Goal: Task Accomplishment & Management: Use online tool/utility

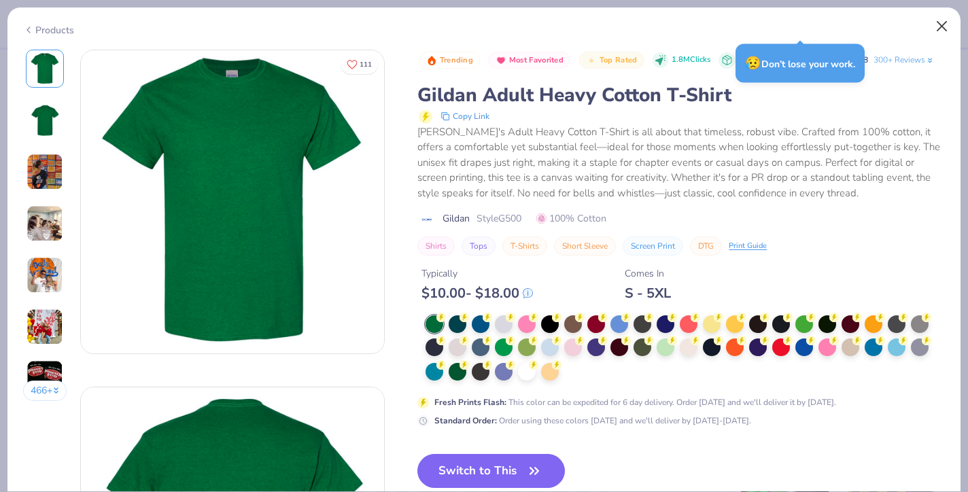
click at [945, 28] on button "Close" at bounding box center [942, 27] width 26 height 26
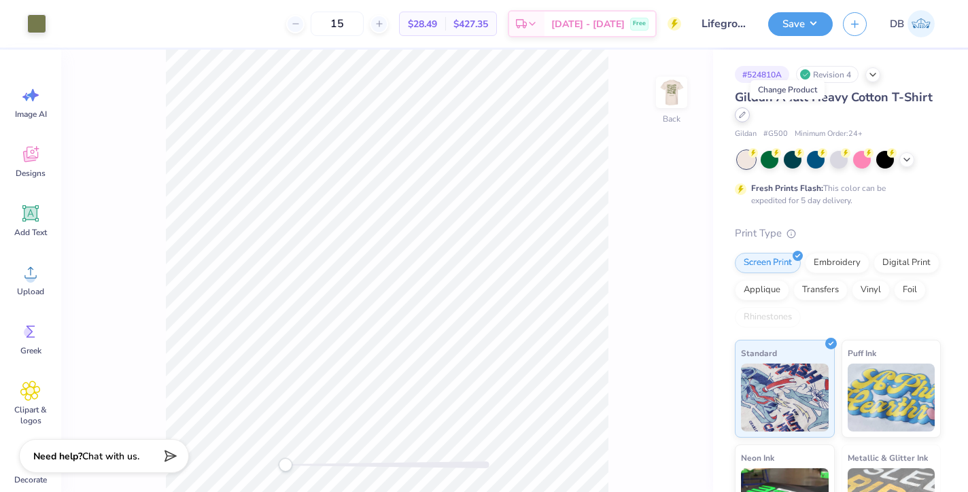
click at [750, 118] on div at bounding box center [742, 114] width 15 height 15
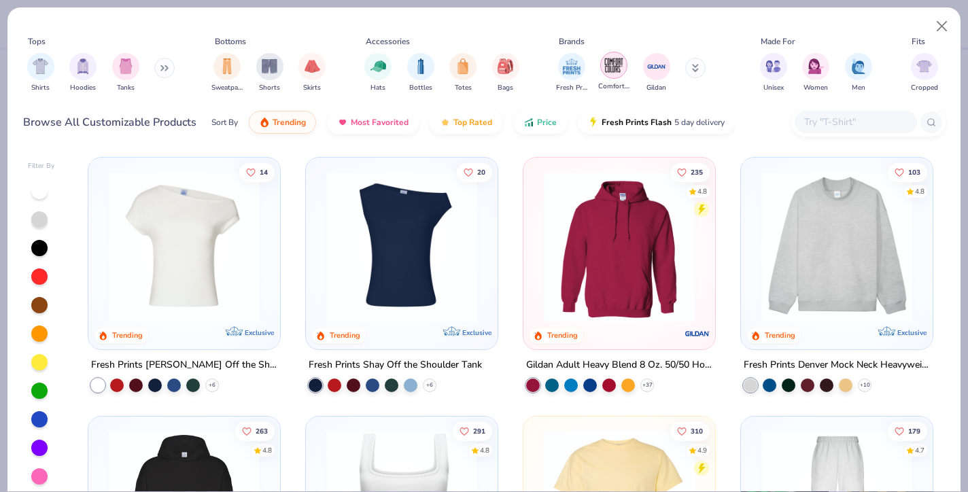
click at [621, 70] on img "filter for Comfort Colors" at bounding box center [614, 65] width 20 height 20
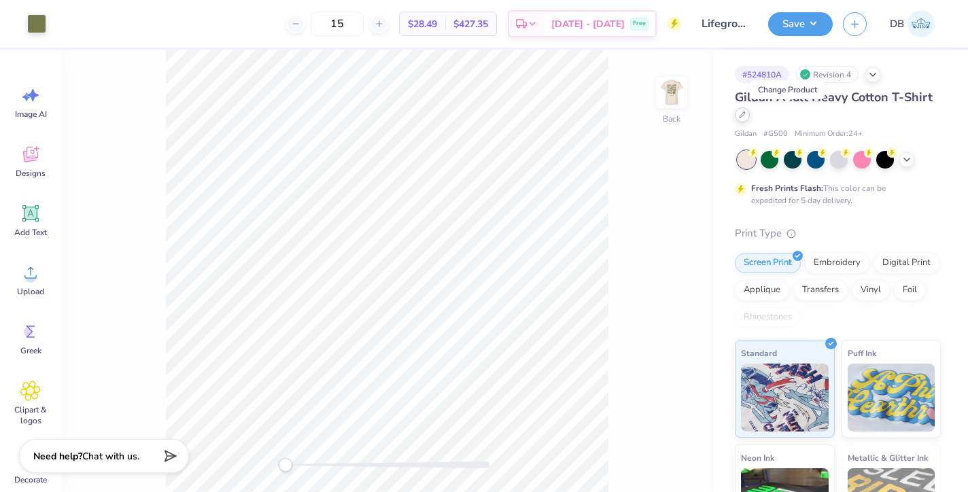
click at [745, 116] on icon at bounding box center [742, 114] width 5 height 5
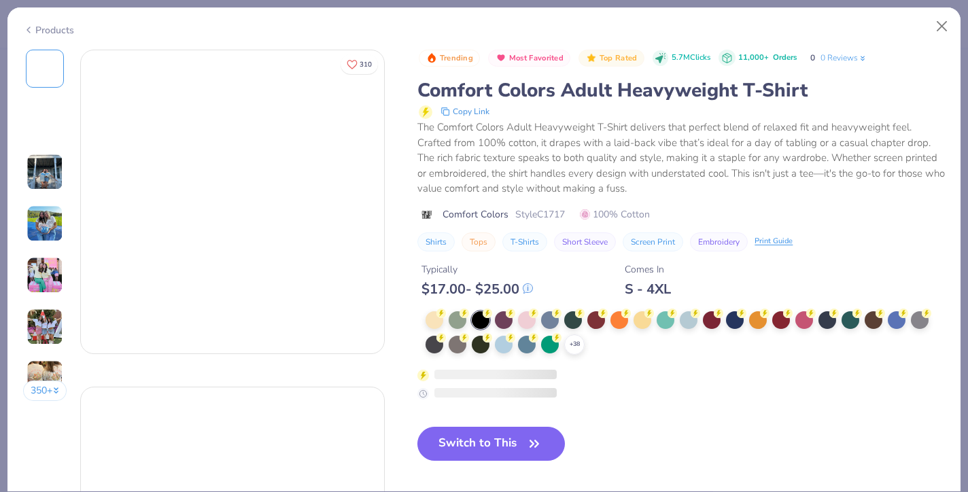
click at [519, 352] on div "+ 38" at bounding box center [685, 333] width 519 height 44
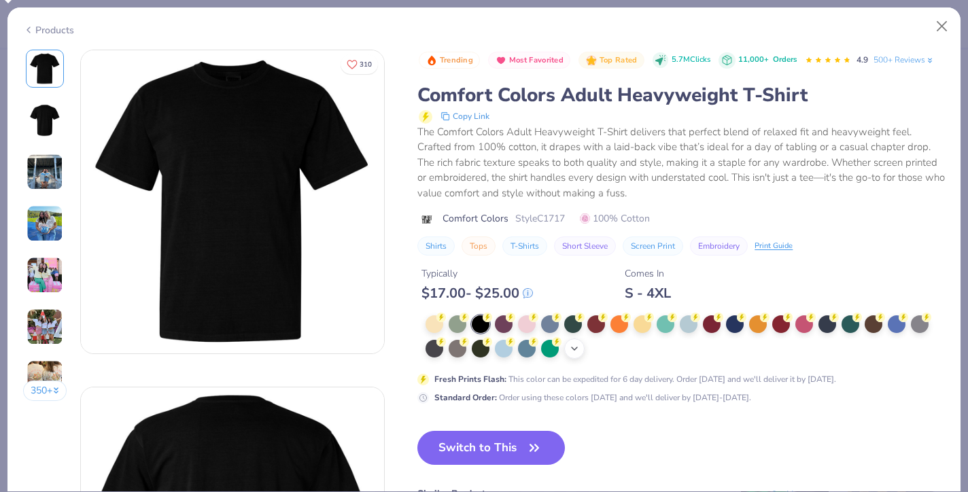
click at [574, 350] on polyline at bounding box center [574, 348] width 5 height 3
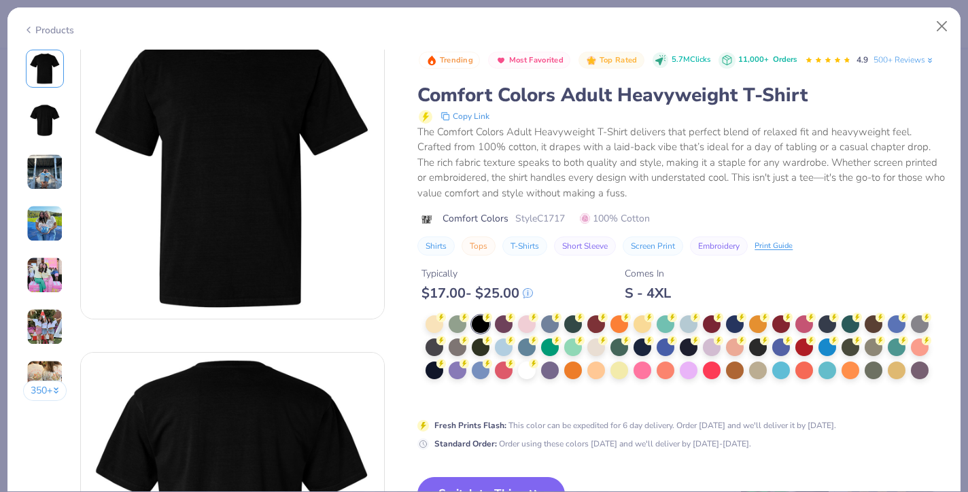
scroll to position [35, 0]
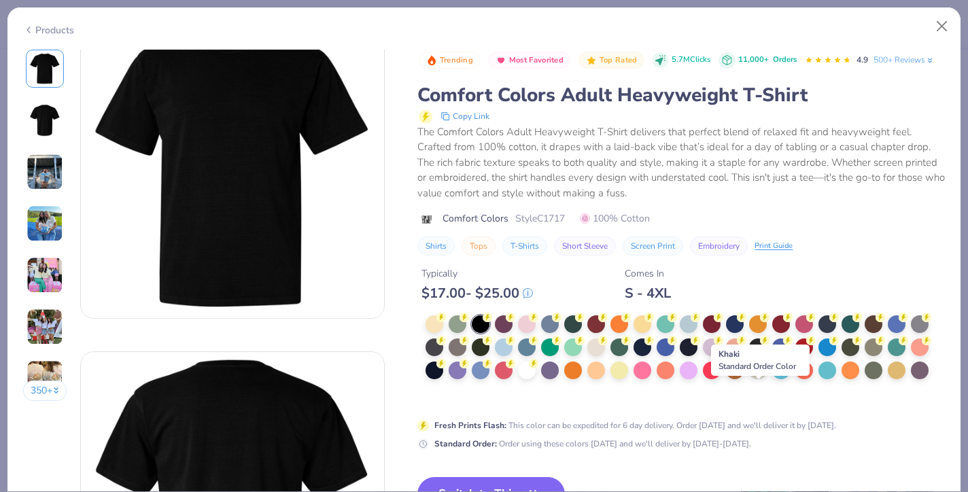
click at [759, 378] on div at bounding box center [758, 369] width 18 height 18
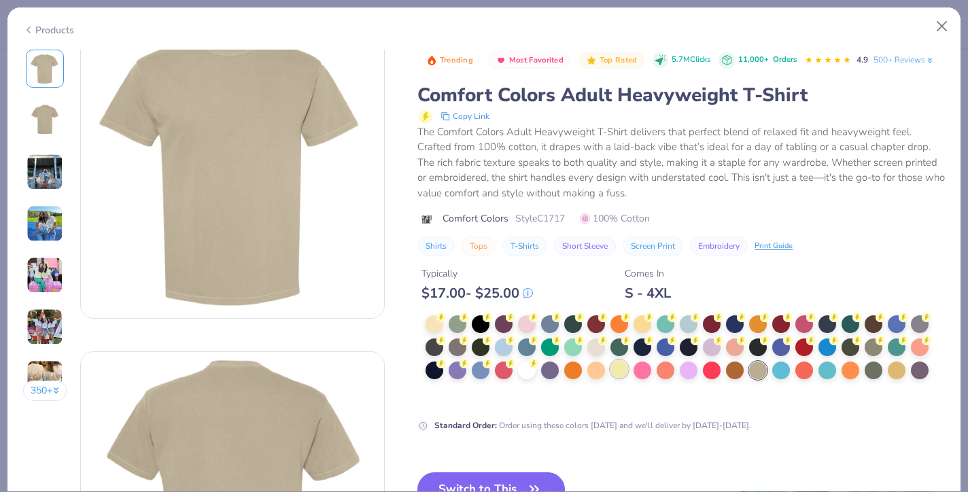
click at [620, 378] on div at bounding box center [619, 369] width 18 height 18
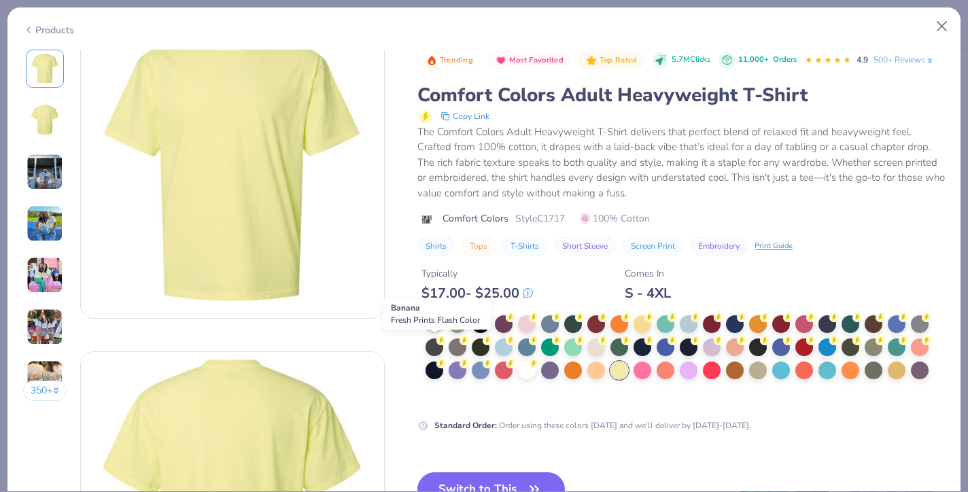
click at [440, 332] on div at bounding box center [435, 323] width 18 height 18
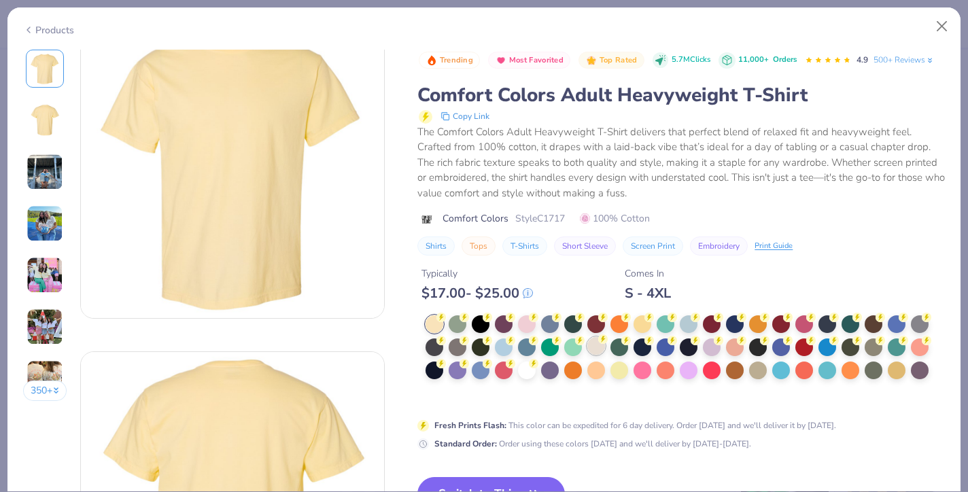
click at [596, 355] on div at bounding box center [596, 346] width 18 height 18
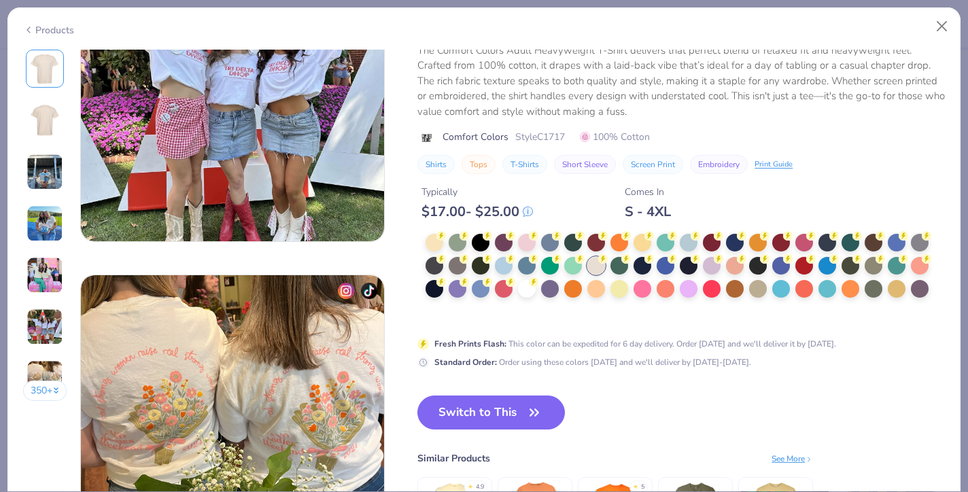
scroll to position [1894, 0]
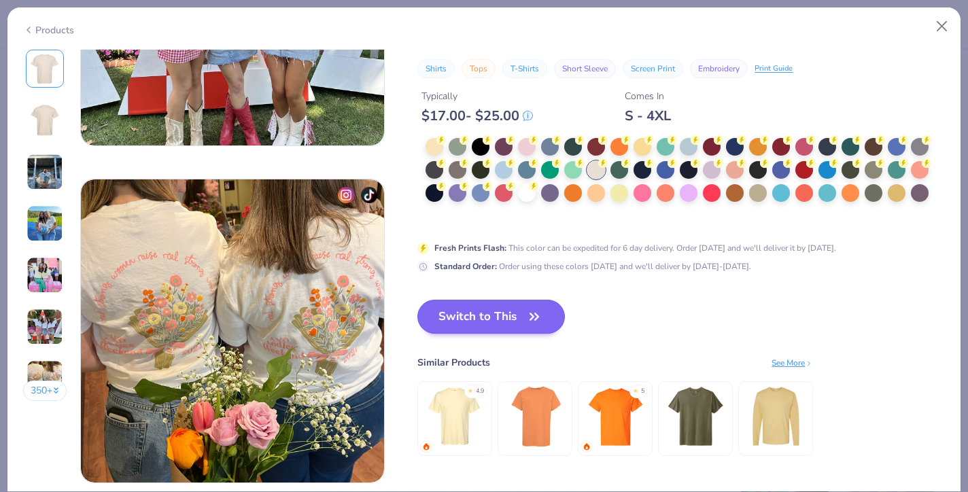
click at [494, 315] on button "Switch to This" at bounding box center [490, 317] width 147 height 34
click at [523, 317] on button "Switch to This" at bounding box center [490, 317] width 147 height 34
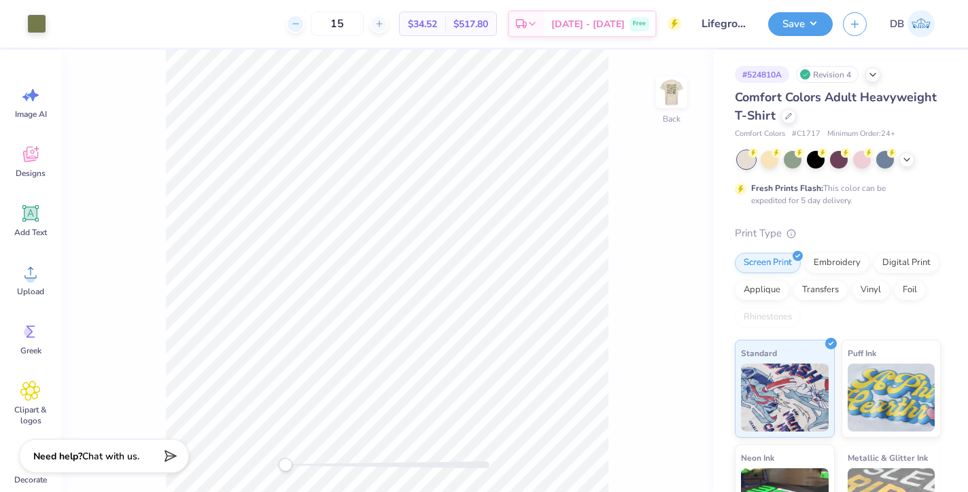
click at [300, 26] on icon at bounding box center [296, 24] width 10 height 10
click at [300, 27] on icon at bounding box center [296, 24] width 10 height 10
click at [335, 27] on icon at bounding box center [340, 24] width 10 height 10
type input "12"
click at [873, 271] on div "Digital Print" at bounding box center [906, 261] width 66 height 20
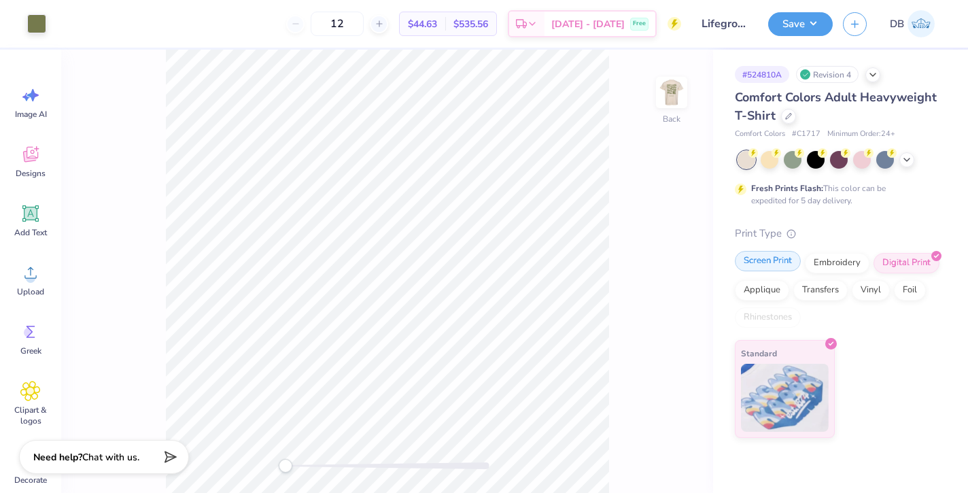
click at [773, 260] on div "Screen Print" at bounding box center [768, 261] width 66 height 20
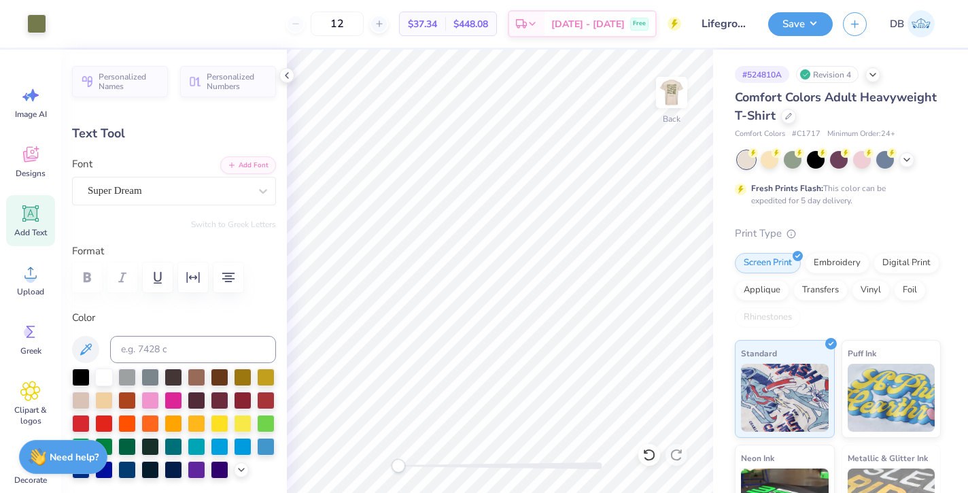
type input "1.53"
type input "0.39"
type input "6.29"
click at [292, 77] on icon at bounding box center [286, 75] width 11 height 11
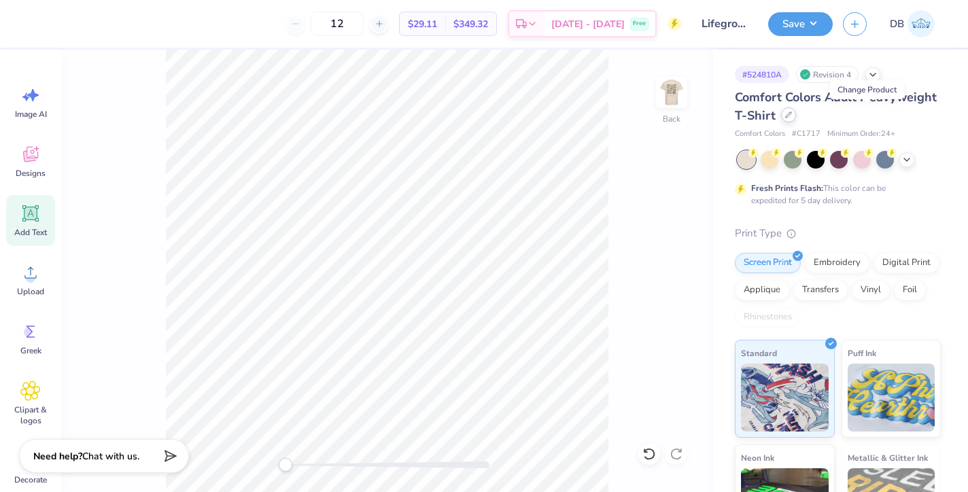
click at [791, 116] on icon at bounding box center [788, 114] width 5 height 5
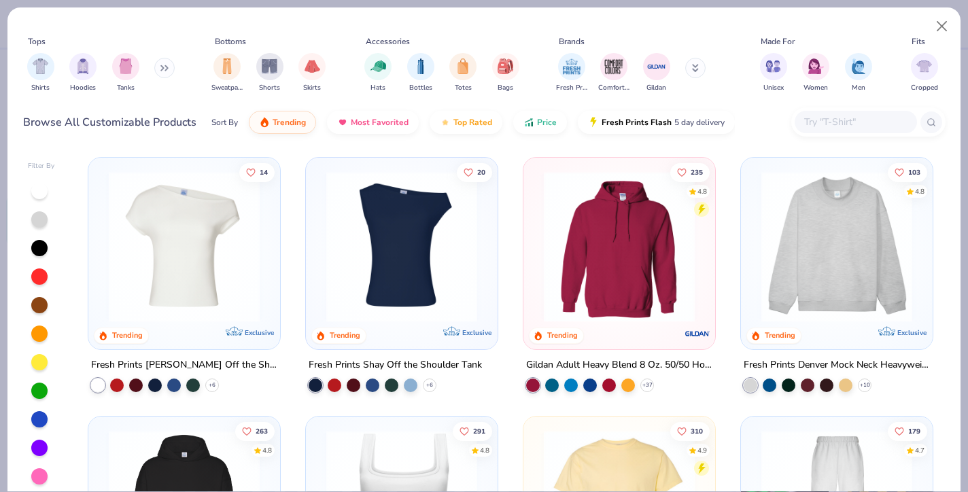
click at [160, 67] on button at bounding box center [164, 68] width 20 height 20
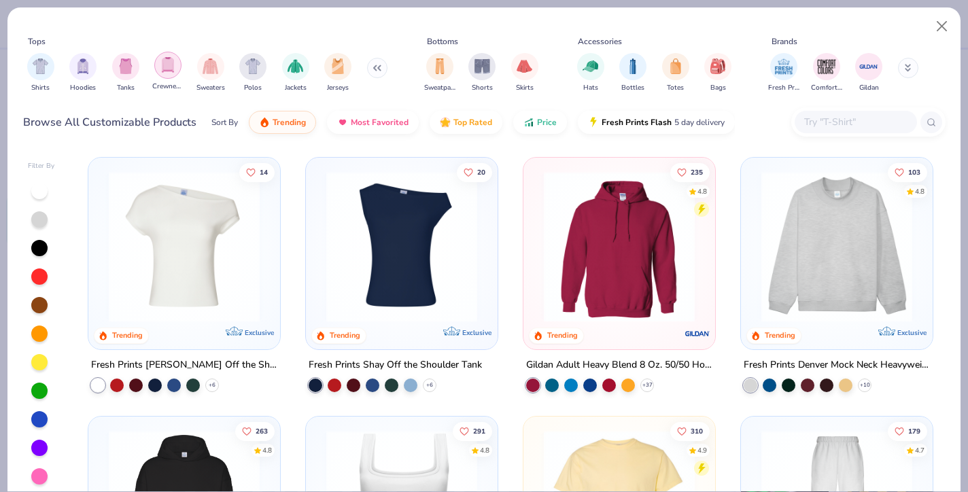
click at [164, 71] on img "filter for Crewnecks" at bounding box center [167, 65] width 15 height 16
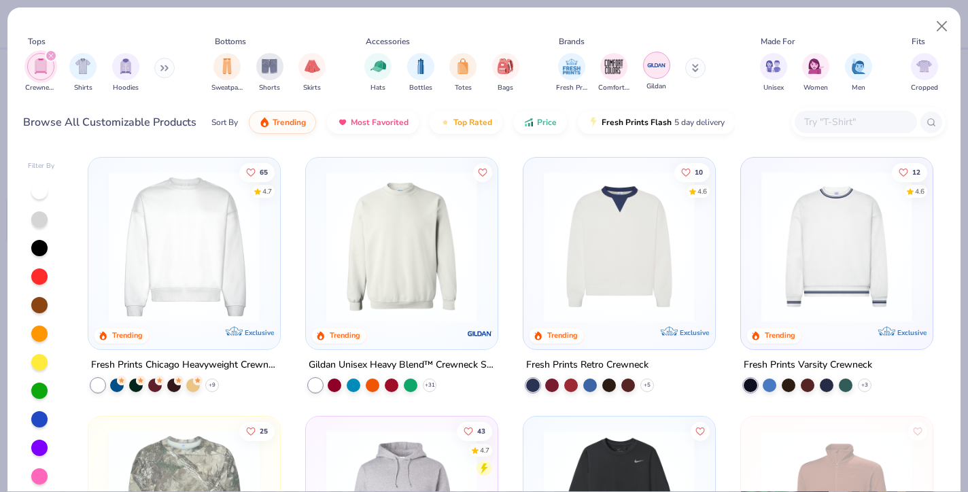
click at [659, 69] on img "filter for Gildan" at bounding box center [656, 65] width 20 height 20
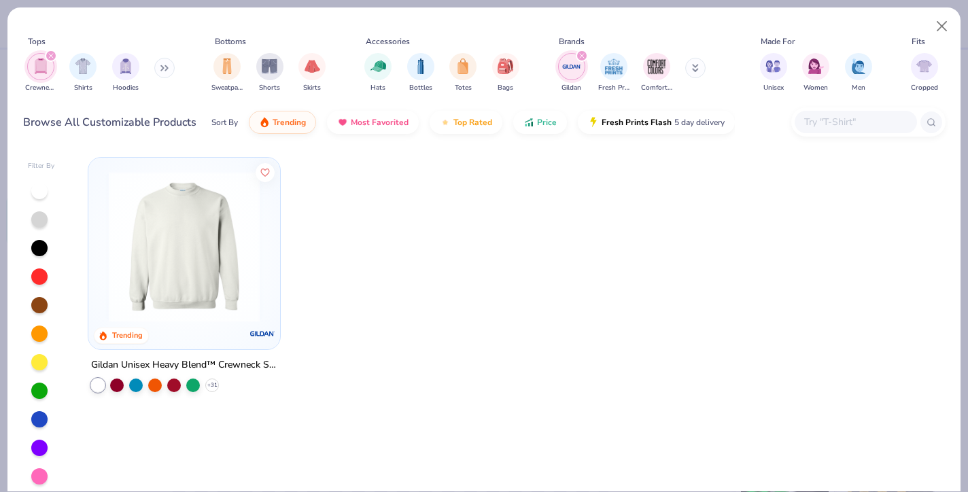
click at [205, 260] on img at bounding box center [184, 246] width 164 height 151
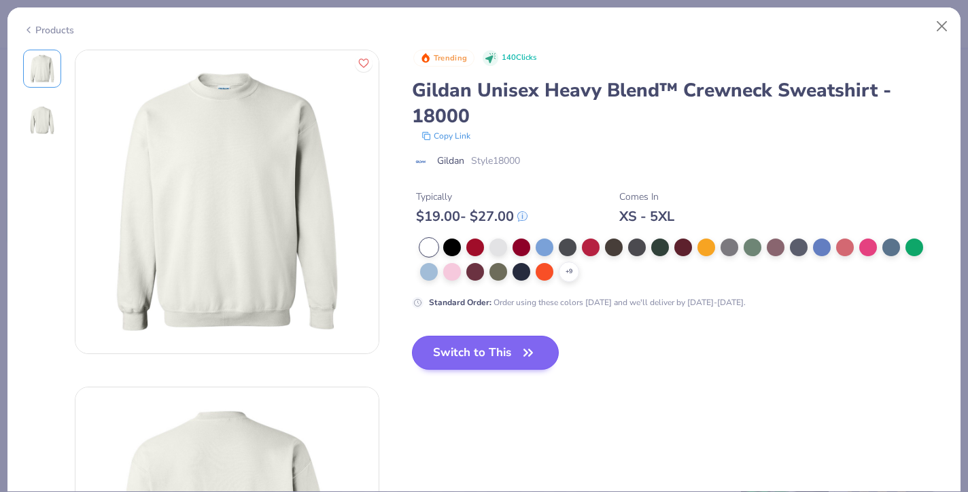
click at [481, 360] on button "Switch to This" at bounding box center [485, 353] width 147 height 34
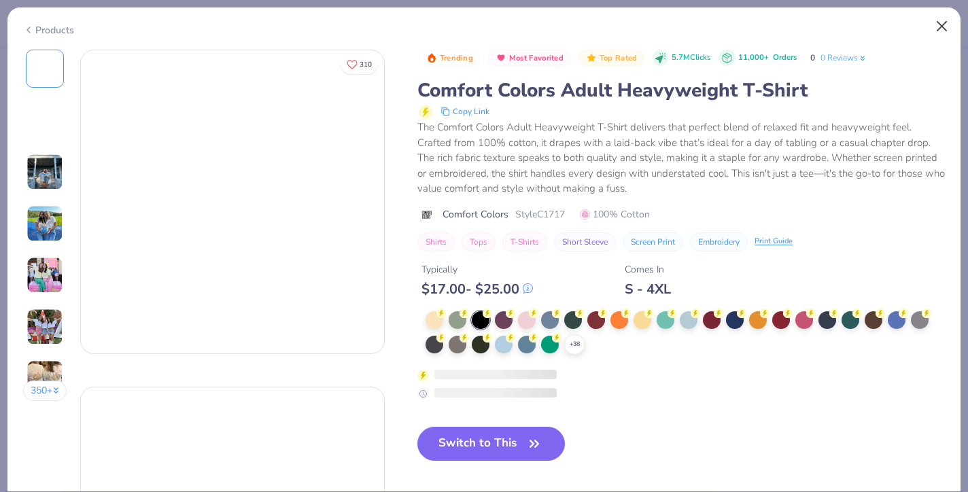
click at [943, 29] on button "Close" at bounding box center [942, 27] width 26 height 26
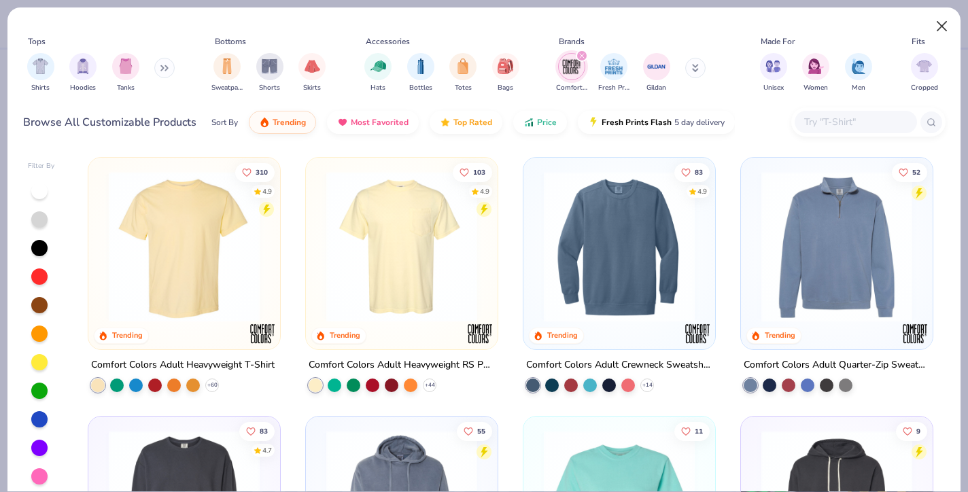
click at [943, 24] on button "Close" at bounding box center [942, 27] width 26 height 26
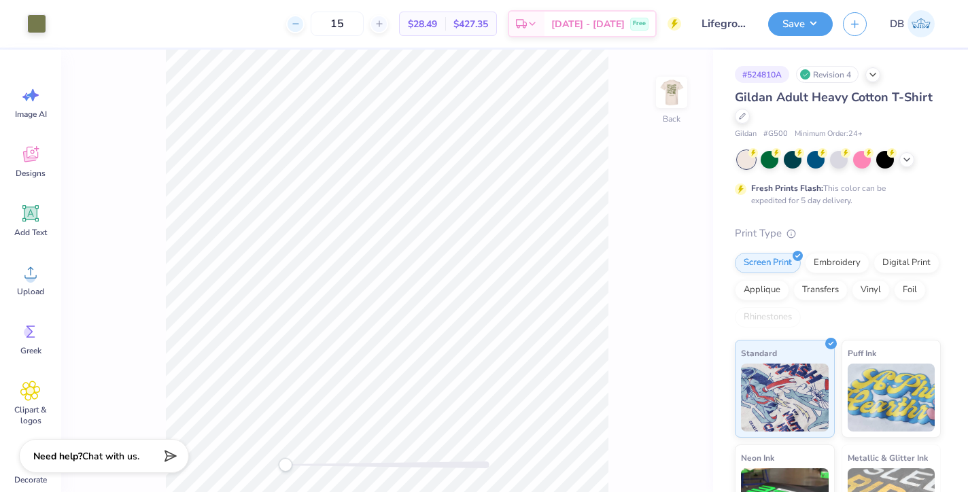
click at [305, 30] on div at bounding box center [295, 24] width 18 height 18
click at [305, 31] on div at bounding box center [295, 24] width 18 height 18
click at [298, 24] on line at bounding box center [294, 24] width 5 height 0
type input "12"
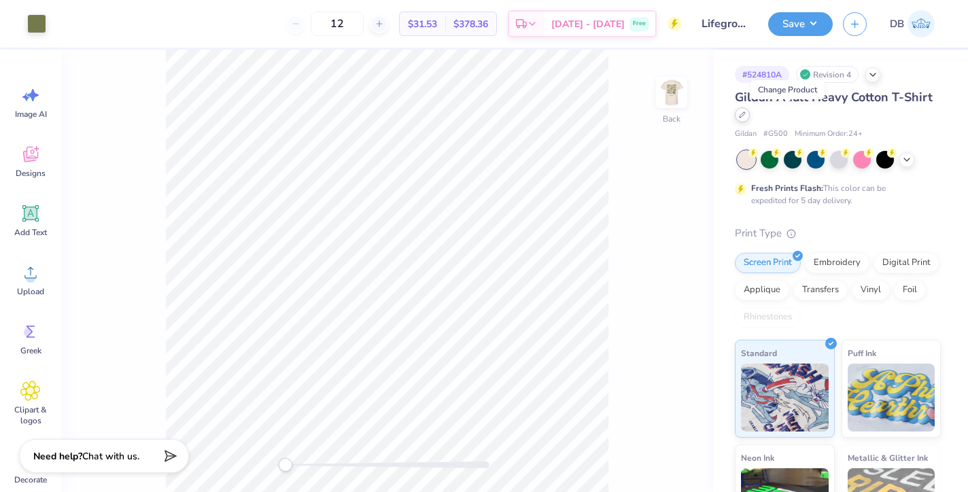
click at [745, 114] on icon at bounding box center [742, 114] width 5 height 5
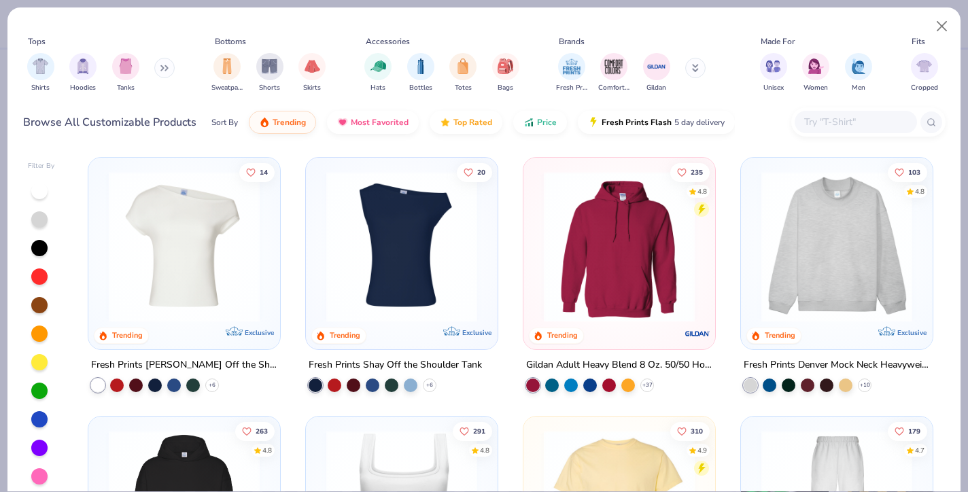
click at [164, 69] on icon at bounding box center [164, 68] width 8 height 7
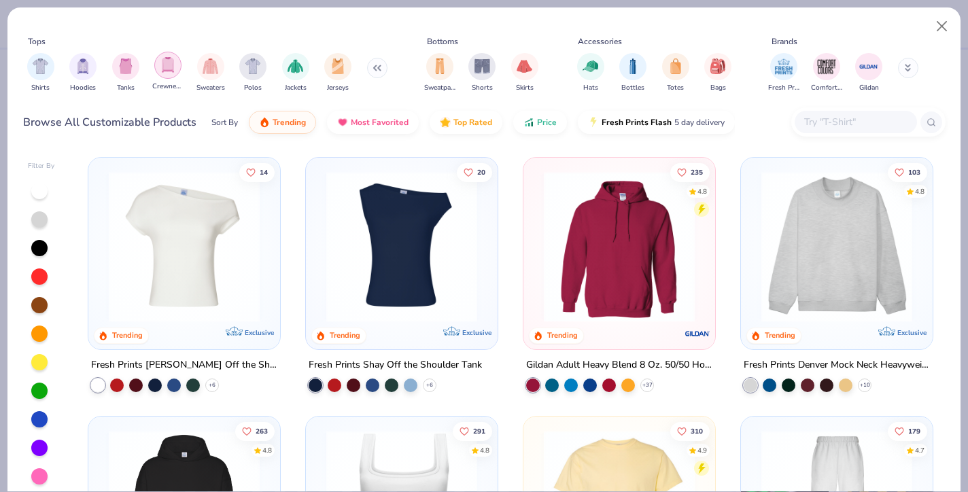
click at [164, 70] on img "filter for Crewnecks" at bounding box center [167, 65] width 15 height 16
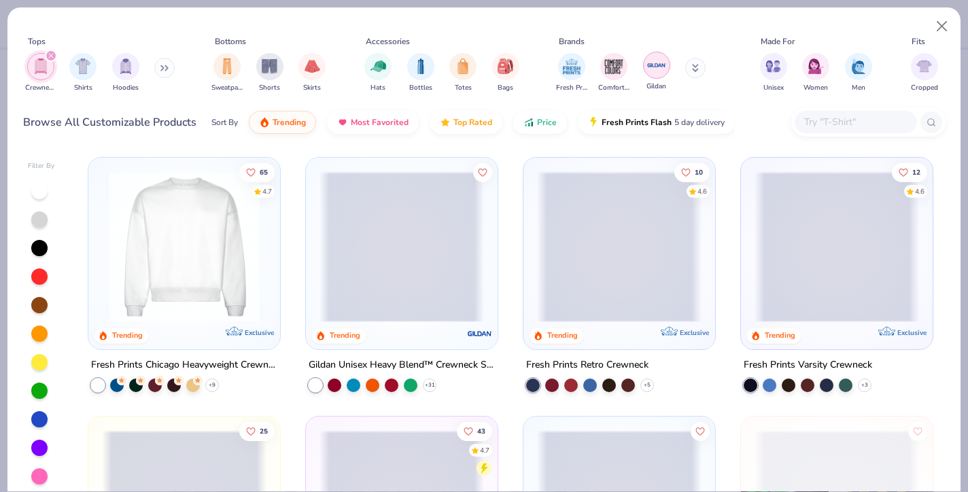
click at [655, 67] on img "filter for Gildan" at bounding box center [656, 65] width 20 height 20
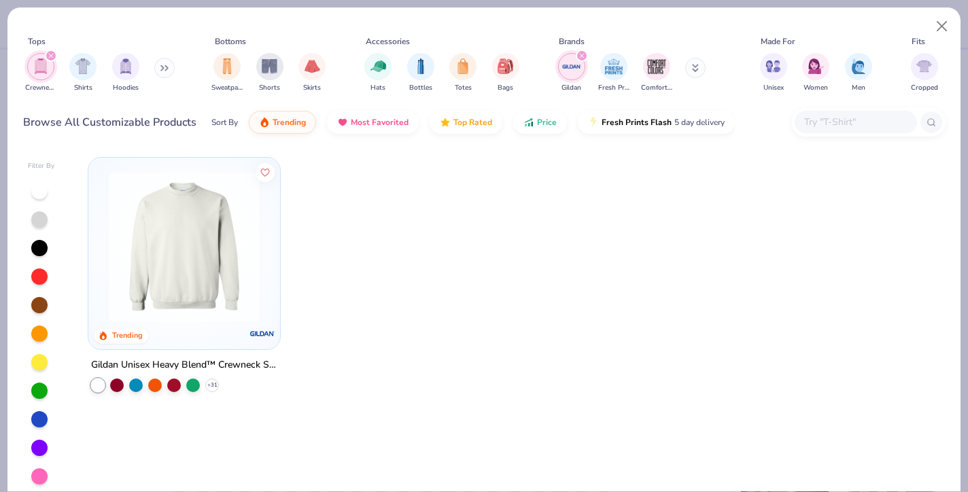
click at [179, 231] on img at bounding box center [184, 246] width 164 height 151
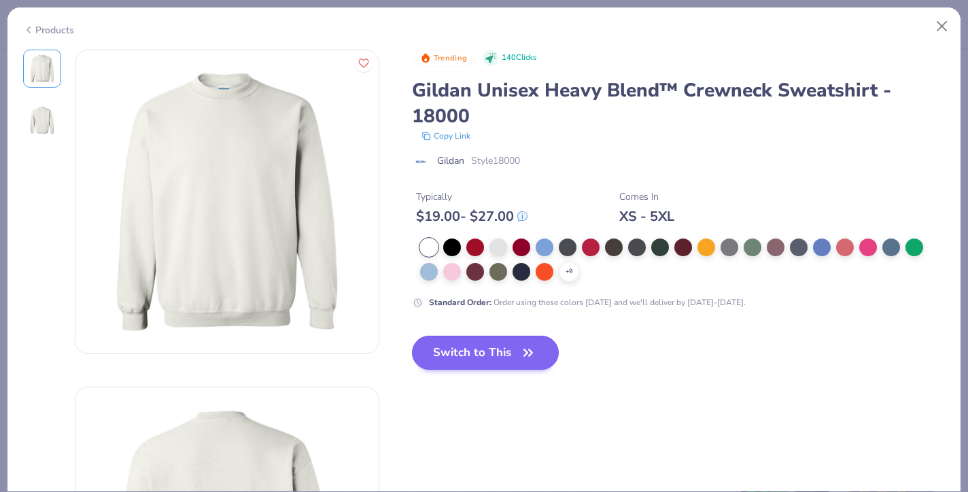
click at [472, 362] on button "Switch to This" at bounding box center [485, 353] width 147 height 34
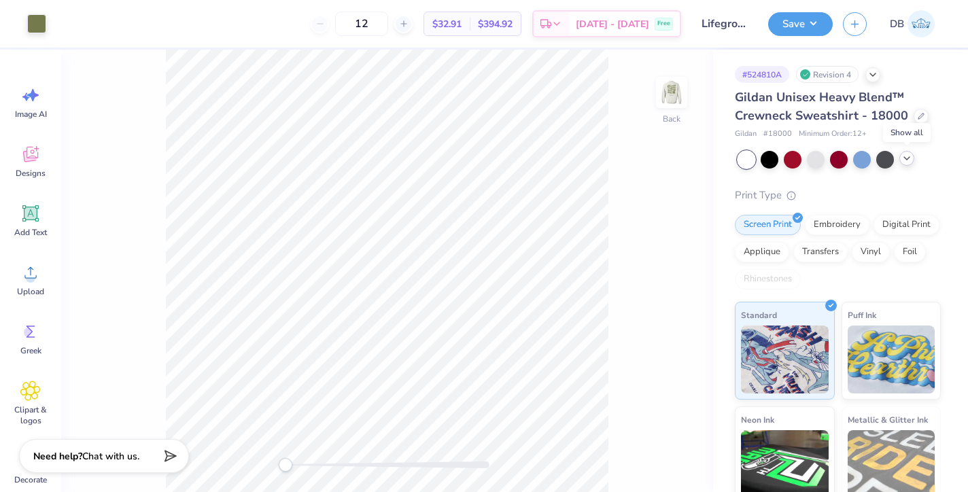
click at [907, 158] on icon at bounding box center [906, 158] width 11 height 11
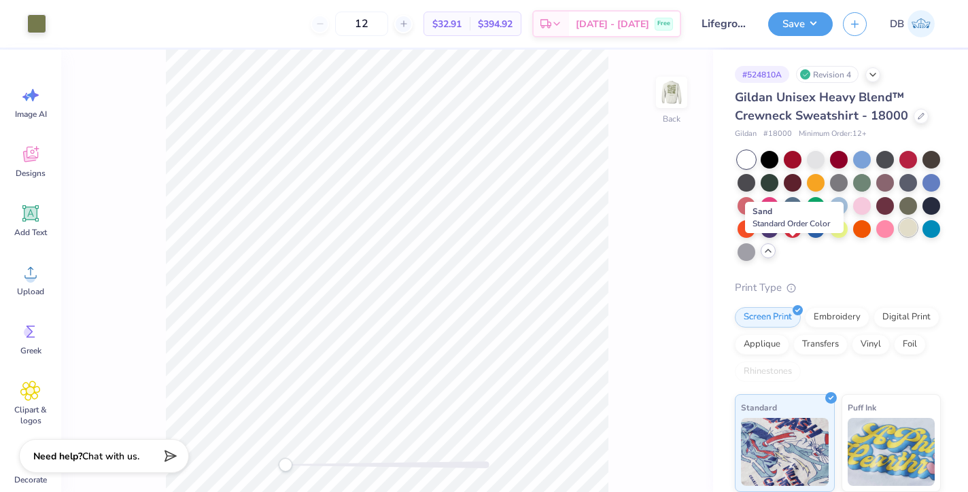
click at [899, 237] on div at bounding box center [908, 228] width 18 height 18
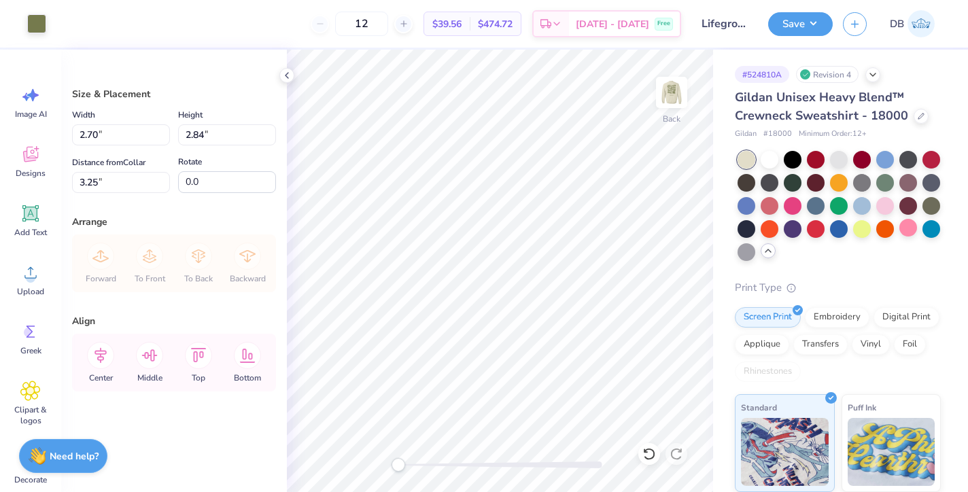
type input "3.00"
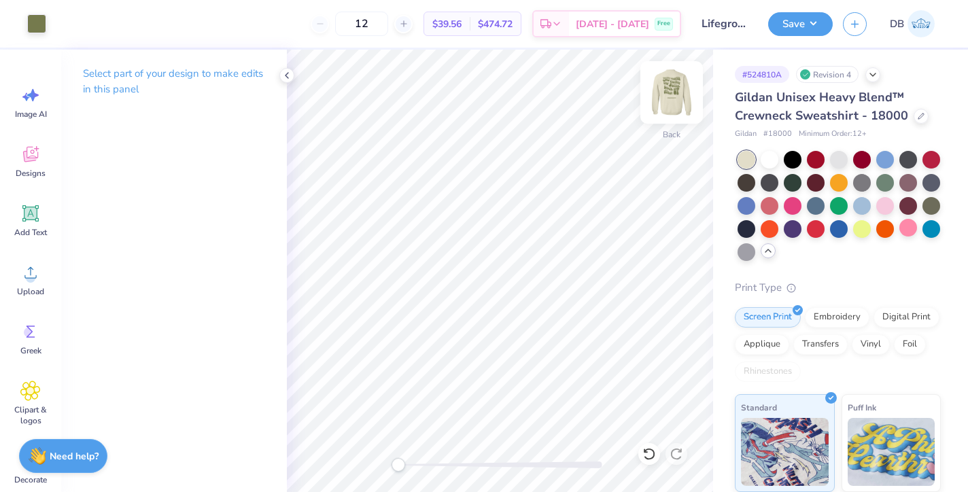
click at [672, 92] on img at bounding box center [671, 92] width 54 height 54
click at [680, 84] on img at bounding box center [671, 92] width 54 height 54
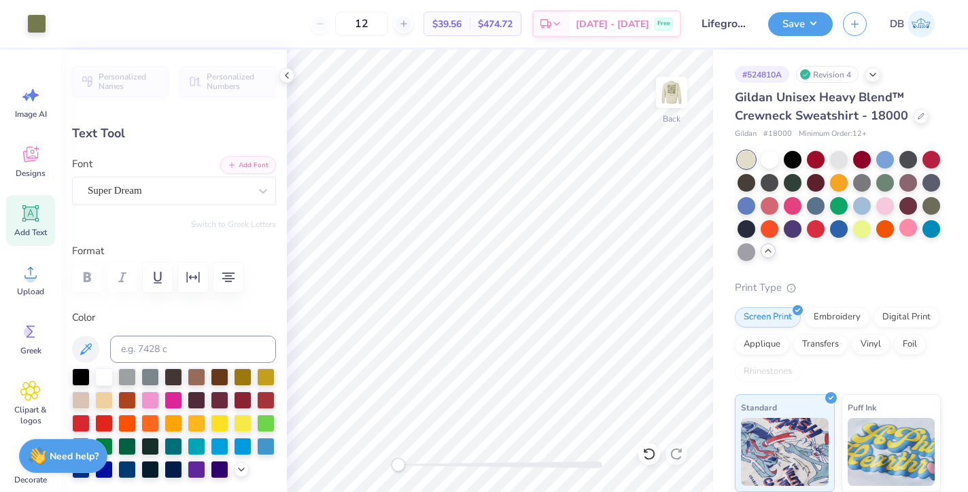
type input "1.53"
type input "0.39"
type input "5.45"
click at [670, 84] on img at bounding box center [671, 92] width 54 height 54
type input "7.28"
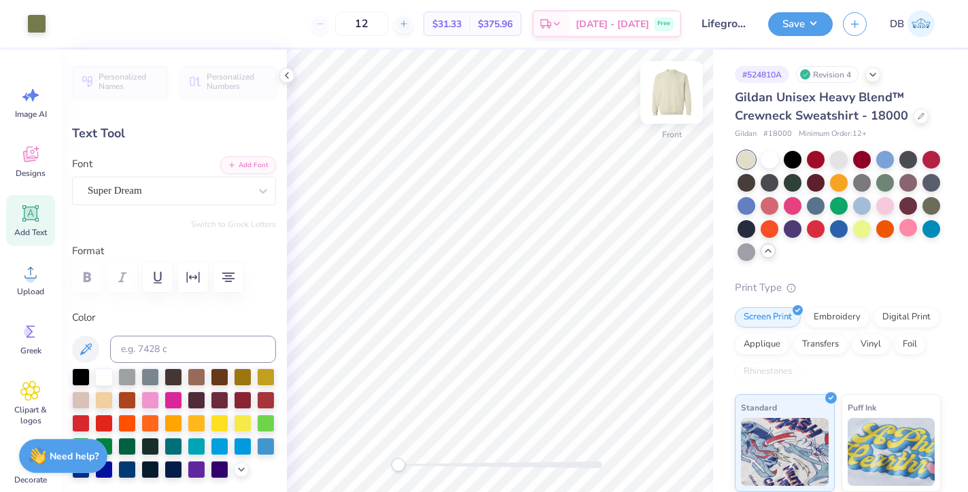
type input "2.68"
type input "7.74"
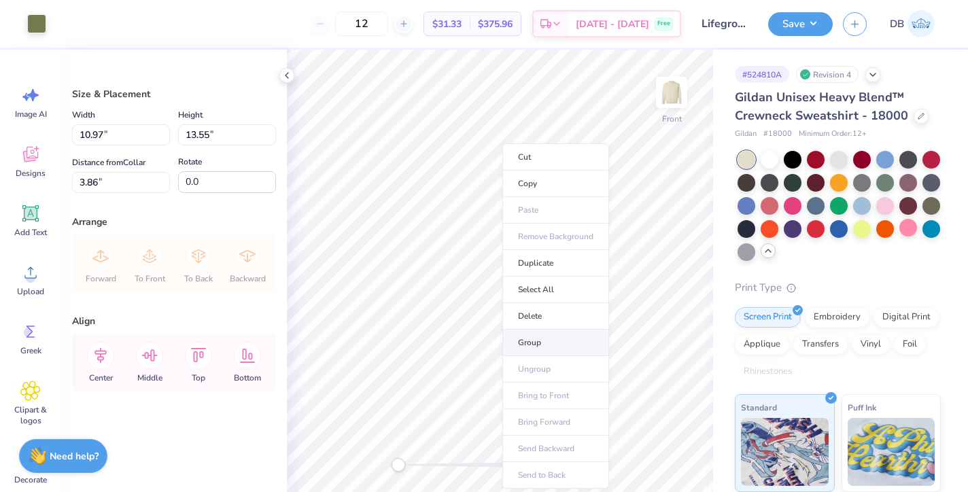
click at [538, 343] on li "Group" at bounding box center [555, 343] width 107 height 27
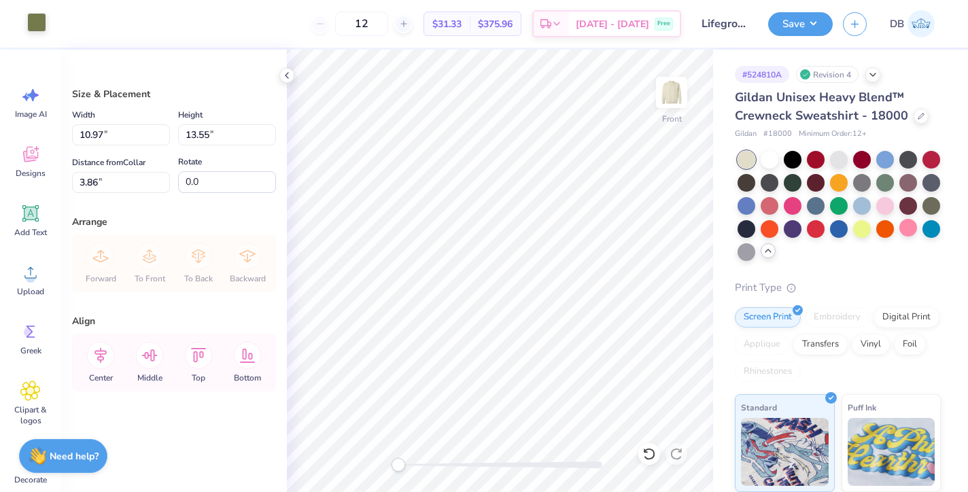
click at [39, 28] on div at bounding box center [36, 22] width 19 height 19
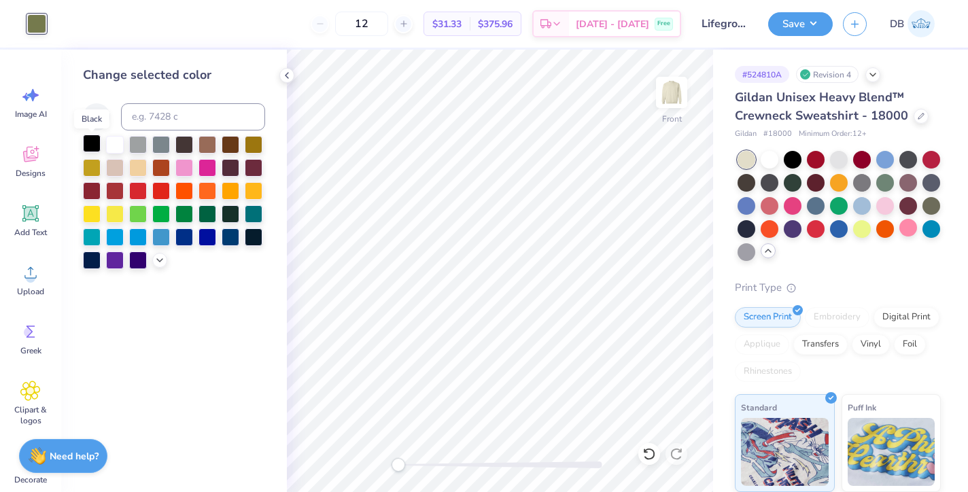
click at [87, 141] on div at bounding box center [92, 144] width 18 height 18
click at [91, 146] on div at bounding box center [92, 144] width 18 height 18
click at [38, 23] on div at bounding box center [36, 22] width 19 height 19
click at [89, 146] on div at bounding box center [92, 144] width 18 height 18
click at [92, 142] on div at bounding box center [92, 144] width 18 height 18
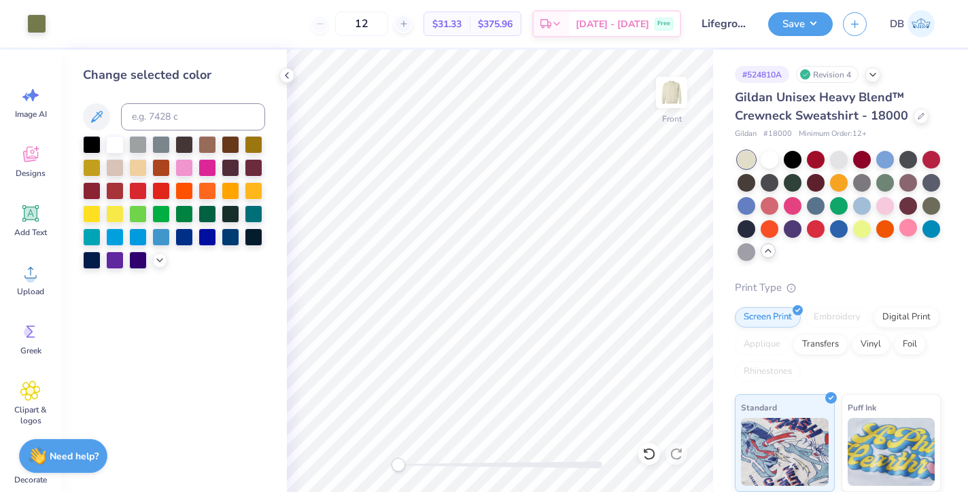
click at [439, 188] on div "Art colors 12 $31.33 Per Item $375.96 Total Est. Delivery Oct 10 - 13 Free Desi…" at bounding box center [484, 246] width 968 height 492
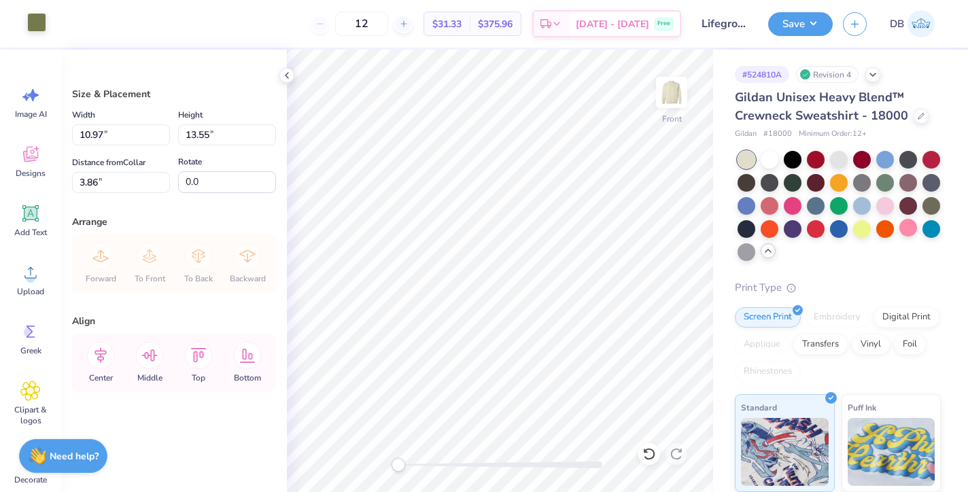
click at [40, 27] on div at bounding box center [36, 22] width 19 height 19
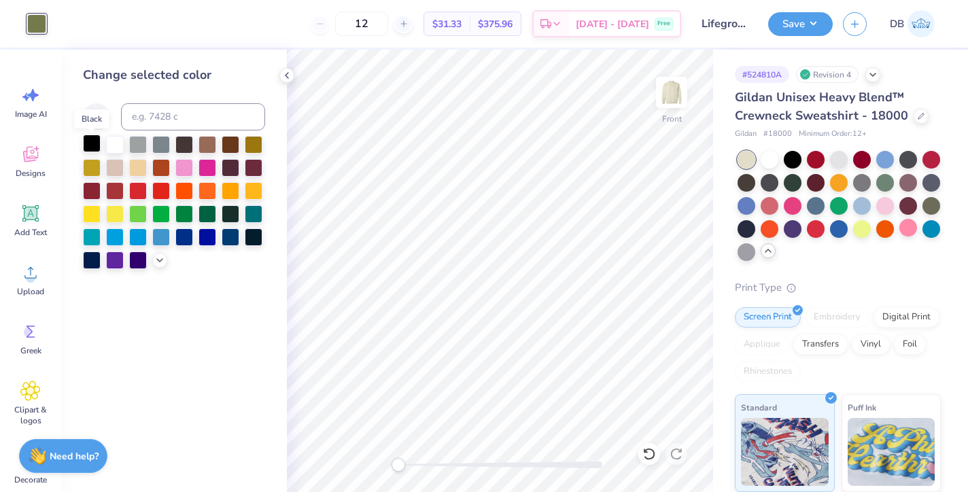
click at [90, 145] on div at bounding box center [92, 144] width 18 height 18
click at [649, 461] on div at bounding box center [649, 454] width 22 height 22
click at [648, 454] on icon at bounding box center [649, 454] width 14 height 14
click at [649, 459] on icon at bounding box center [649, 454] width 12 height 12
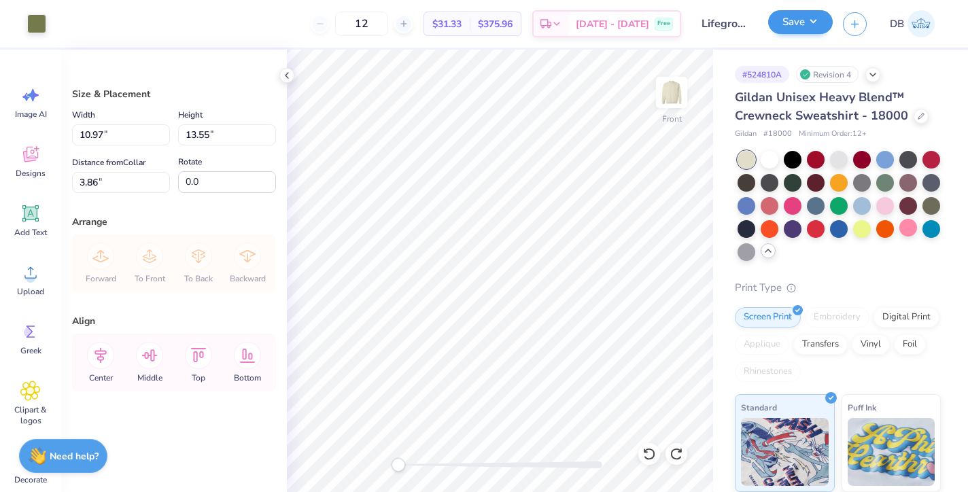
click at [806, 25] on button "Save" at bounding box center [800, 22] width 65 height 24
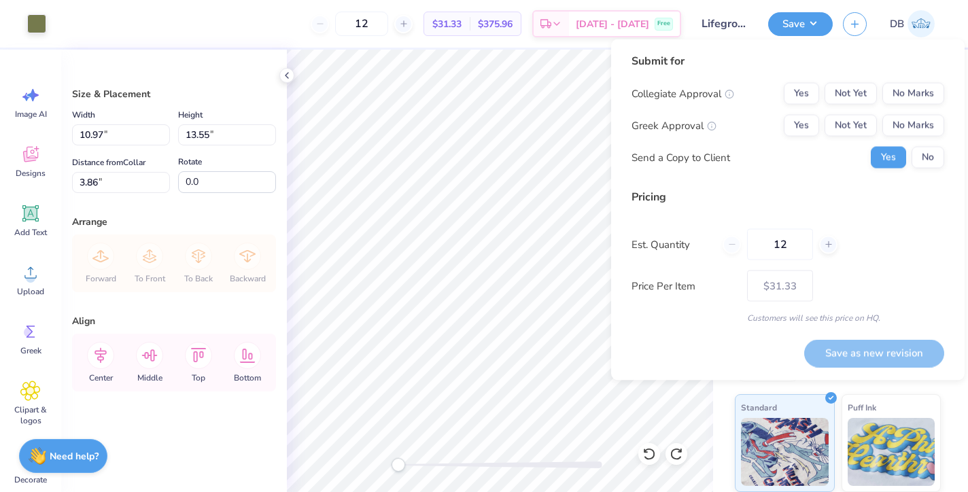
click at [763, 313] on div "Customers will see this price on HQ." at bounding box center [787, 318] width 313 height 12
click at [855, 90] on button "Not Yet" at bounding box center [850, 94] width 52 height 22
click at [899, 85] on button "No Marks" at bounding box center [913, 94] width 62 height 22
click at [897, 116] on button "No Marks" at bounding box center [913, 126] width 62 height 22
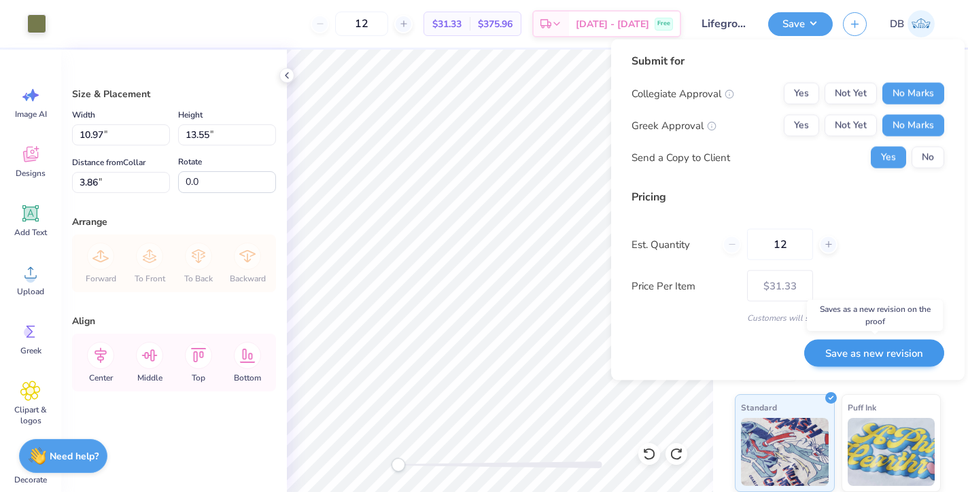
click at [823, 355] on button "Save as new revision" at bounding box center [874, 353] width 140 height 28
type input "$31.33"
